Goal: Obtain resource: Obtain resource

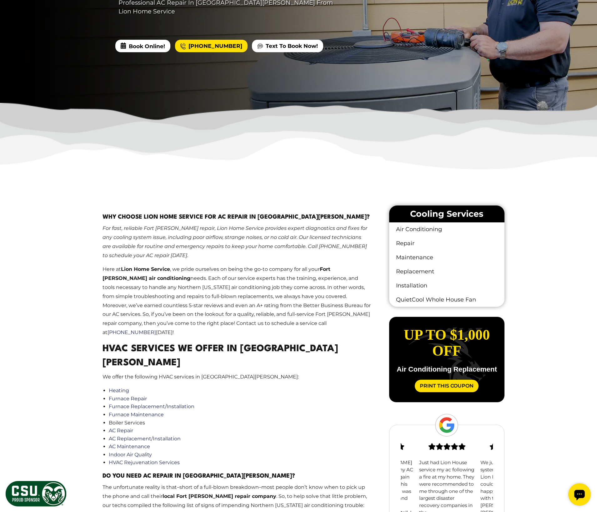
click at [307, 250] on p "For fast, reliable Fort Collins AC repair, Lion Home Service provides expert di…" at bounding box center [237, 242] width 269 height 36
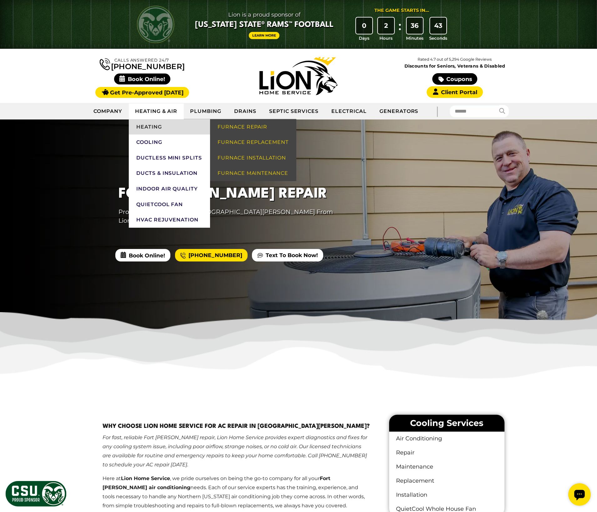
click at [164, 123] on link "Heating" at bounding box center [169, 127] width 81 height 16
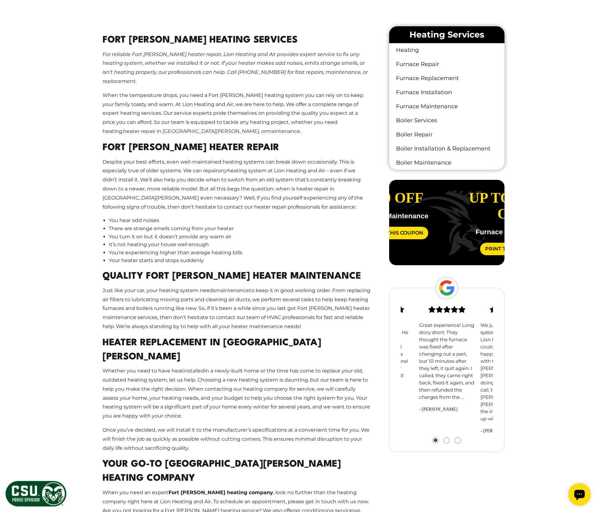
drag, startPoint x: 452, startPoint y: 203, endPoint x: 351, endPoint y: 202, distance: 100.4
click at [384, 200] on div "Fort [PERSON_NAME] Heating Services For reliable Fort [PERSON_NAME] heater repa…" at bounding box center [299, 378] width 422 height 721
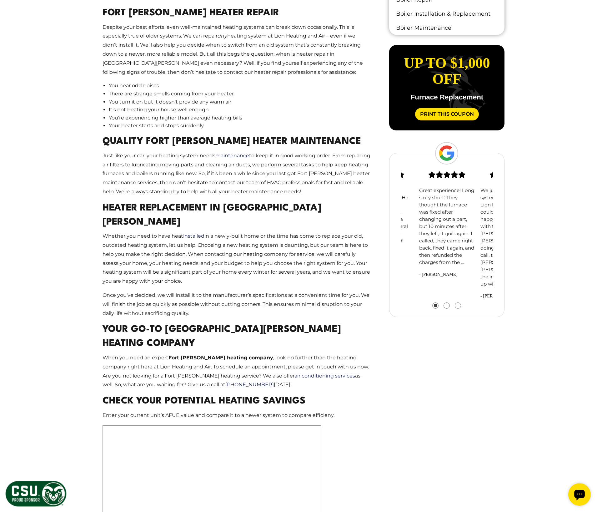
scroll to position [468, 0]
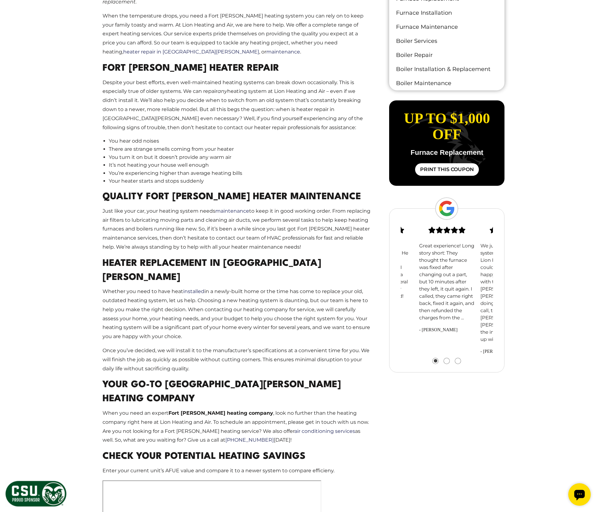
click at [457, 170] on link "Print This Coupon" at bounding box center [447, 169] width 64 height 13
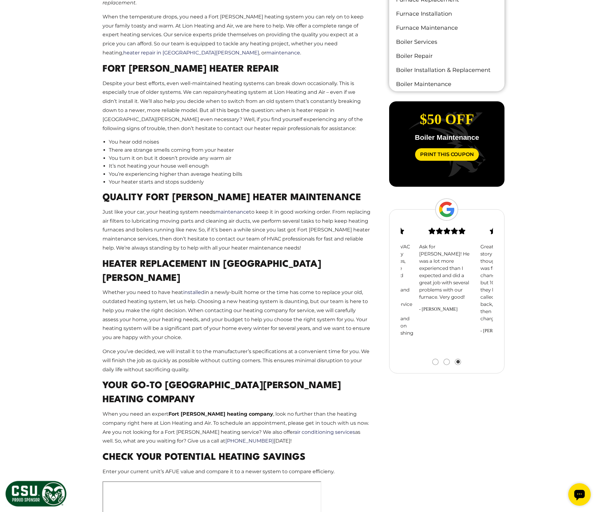
scroll to position [467, 0]
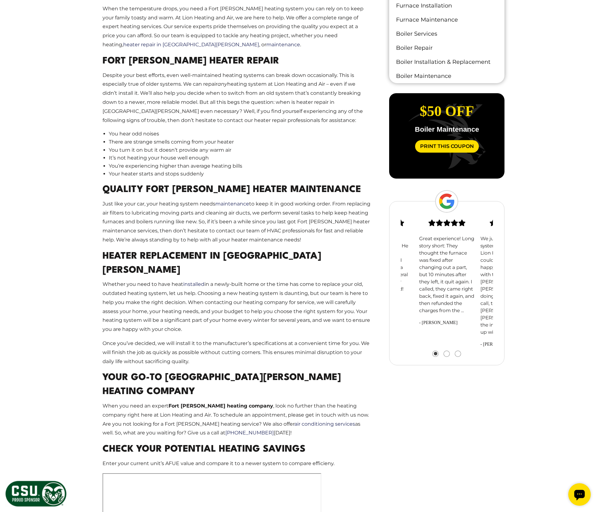
scroll to position [470, 0]
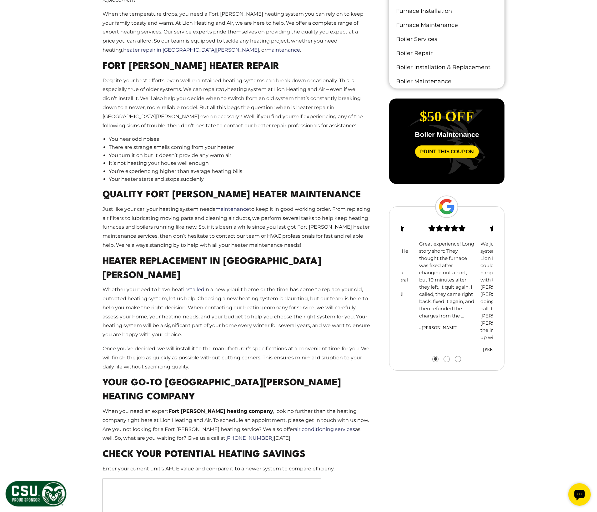
drag, startPoint x: 465, startPoint y: 115, endPoint x: 515, endPoint y: 119, distance: 49.8
click at [509, 117] on div "Fort [PERSON_NAME] Heating Services For reliable Fort [PERSON_NAME] heater repa…" at bounding box center [299, 297] width 422 height 721
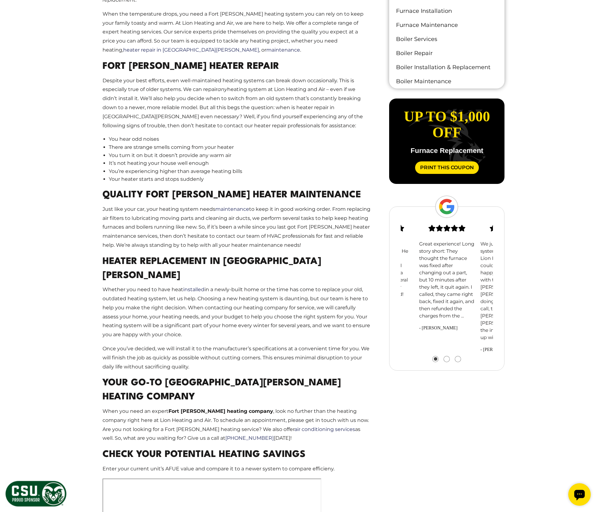
click at [270, 130] on main "Fort [PERSON_NAME] Heating Services For reliable Fort [PERSON_NAME] heater repa…" at bounding box center [237, 297] width 289 height 711
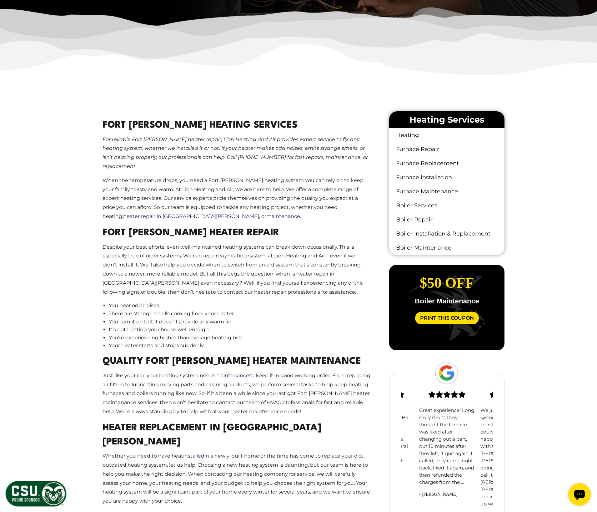
scroll to position [311, 0]
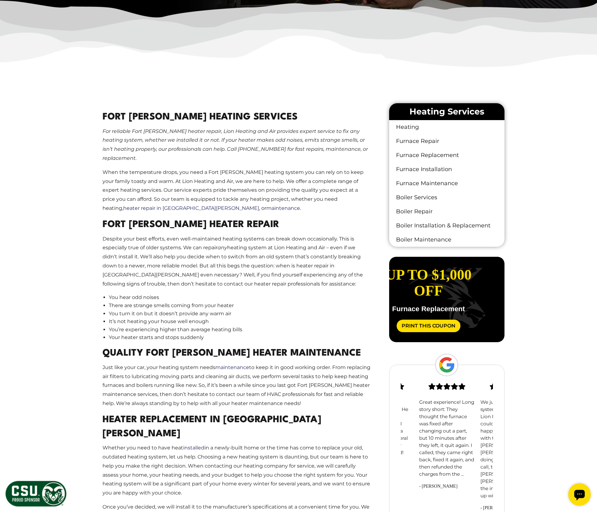
drag, startPoint x: 443, startPoint y: 281, endPoint x: 316, endPoint y: 278, distance: 127.0
click at [359, 275] on div "Fort [PERSON_NAME] Heating Services For reliable Fort [PERSON_NAME] heater repa…" at bounding box center [299, 455] width 422 height 721
